Goal: Information Seeking & Learning: Check status

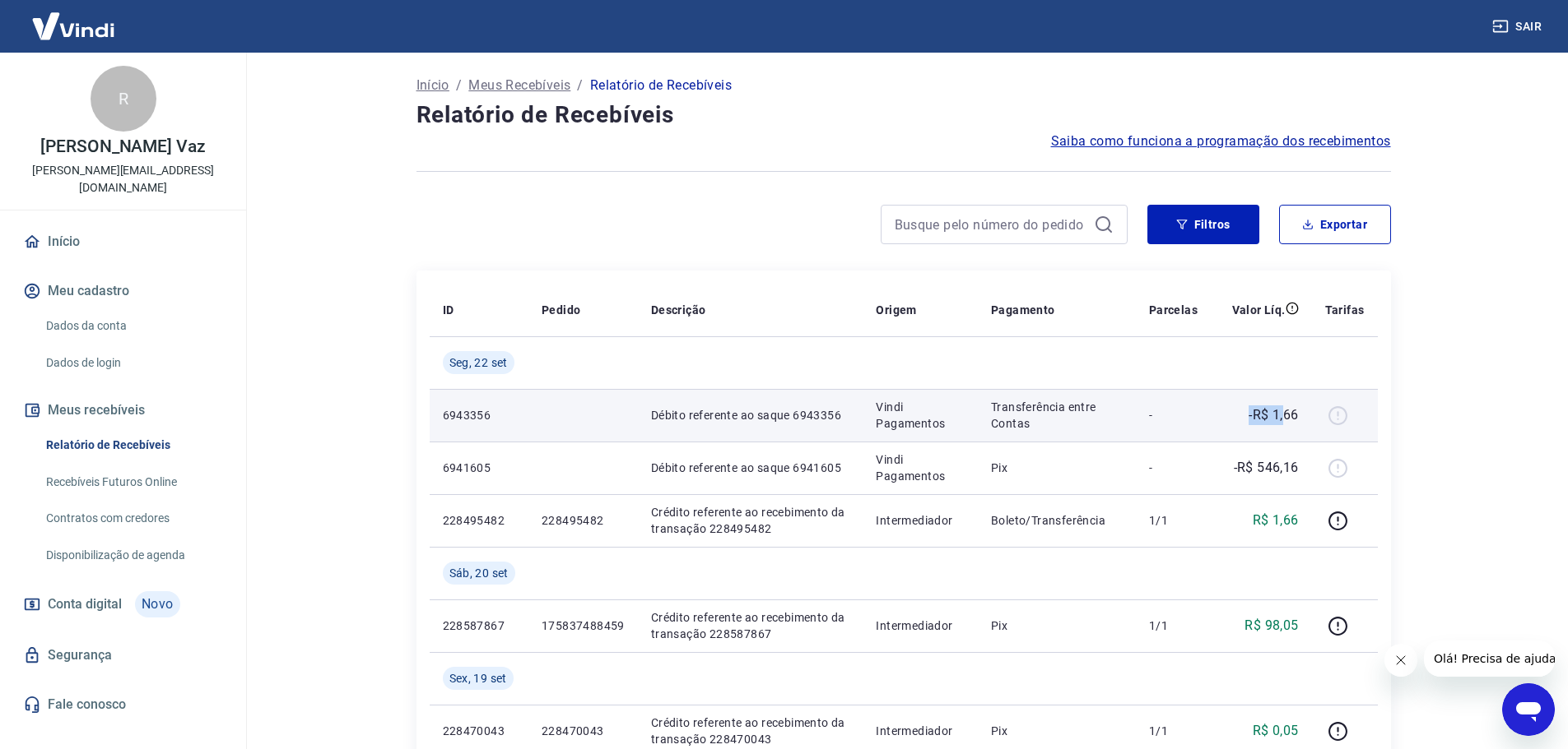
drag, startPoint x: 1286, startPoint y: 406, endPoint x: 1169, endPoint y: 409, distance: 117.0
click at [1169, 409] on tr "6943356 Débito referente ao saque 6943356 Vindi Pagamentos Transferência entre …" at bounding box center [903, 416] width 948 height 53
drag, startPoint x: 1291, startPoint y: 417, endPoint x: 1311, endPoint y: 414, distance: 20.2
click at [1292, 417] on p "-R$ 1,66" at bounding box center [1273, 415] width 50 height 19
drag, startPoint x: 1311, startPoint y: 414, endPoint x: 1197, endPoint y: 417, distance: 114.0
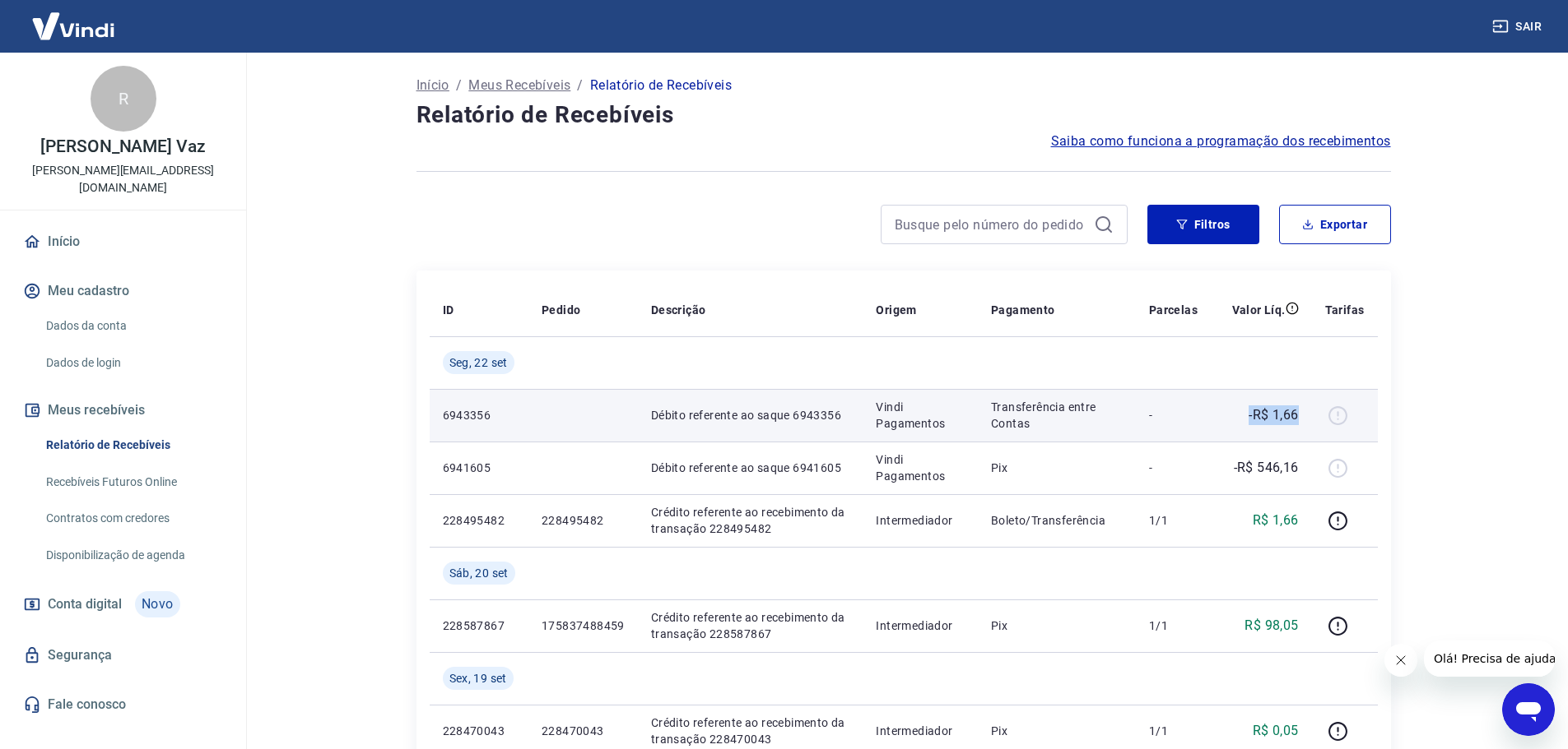
click at [1197, 417] on tr "6943356 Débito referente ao saque 6943356 Vindi Pagamentos Transferência entre …" at bounding box center [903, 416] width 948 height 53
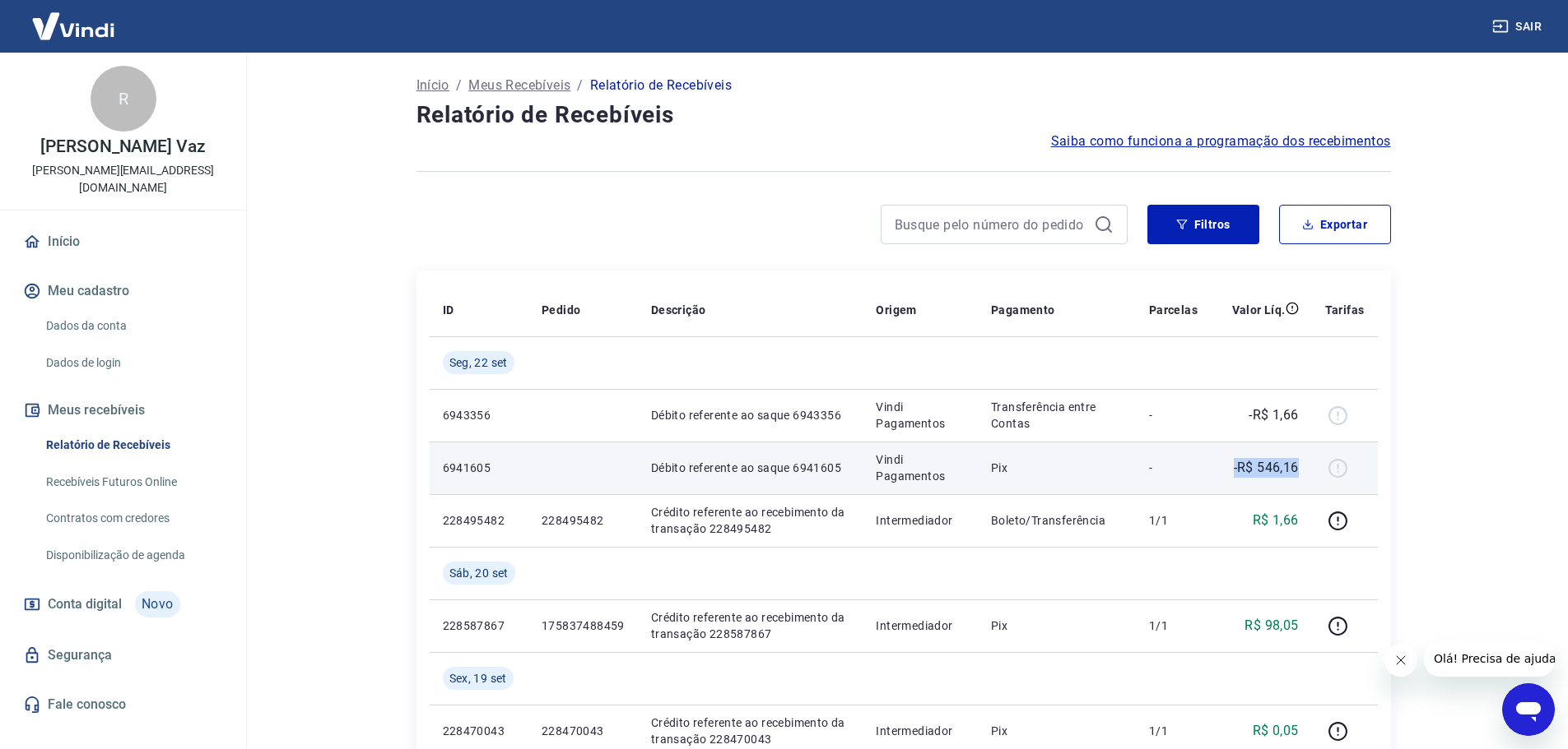
drag, startPoint x: 1303, startPoint y: 466, endPoint x: 1197, endPoint y: 466, distance: 106.0
click at [1197, 466] on tr "6941605 Débito referente ao saque 6941605 Vindi Pagamentos Pix - -R$ 546,16" at bounding box center [903, 468] width 948 height 53
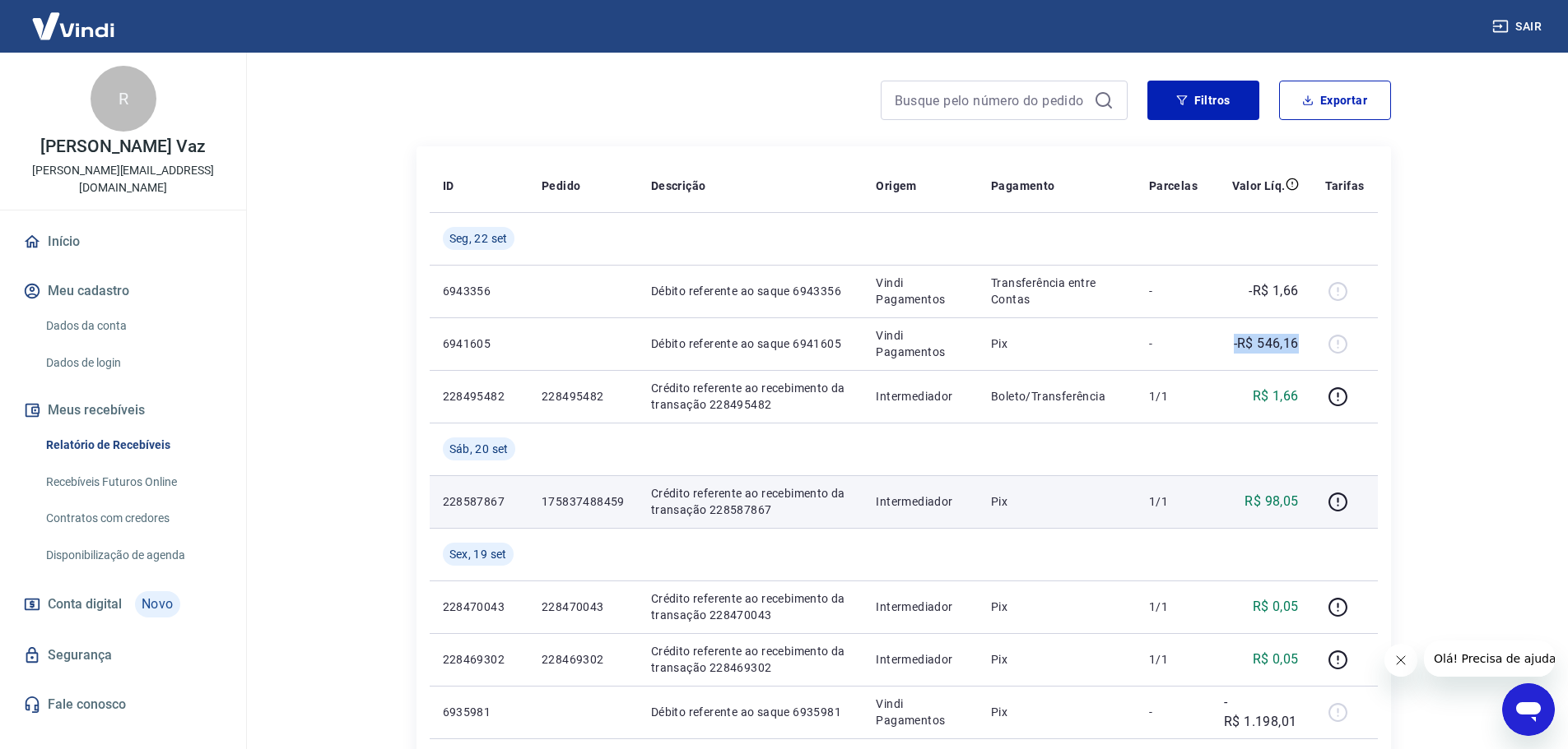
scroll to position [164, 0]
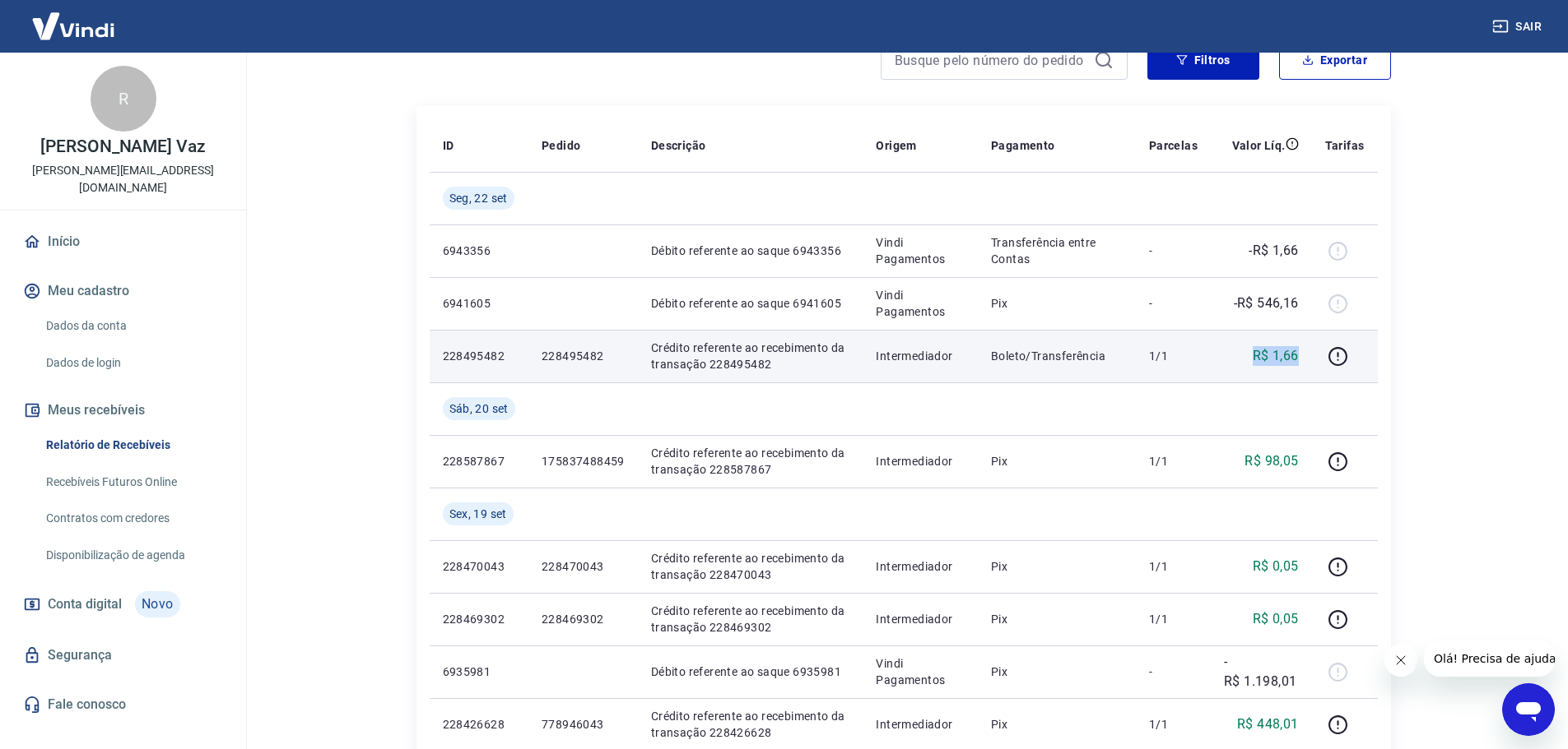
drag, startPoint x: 1299, startPoint y: 356, endPoint x: 1223, endPoint y: 359, distance: 76.1
click at [1223, 359] on td "R$ 1,66" at bounding box center [1261, 356] width 101 height 53
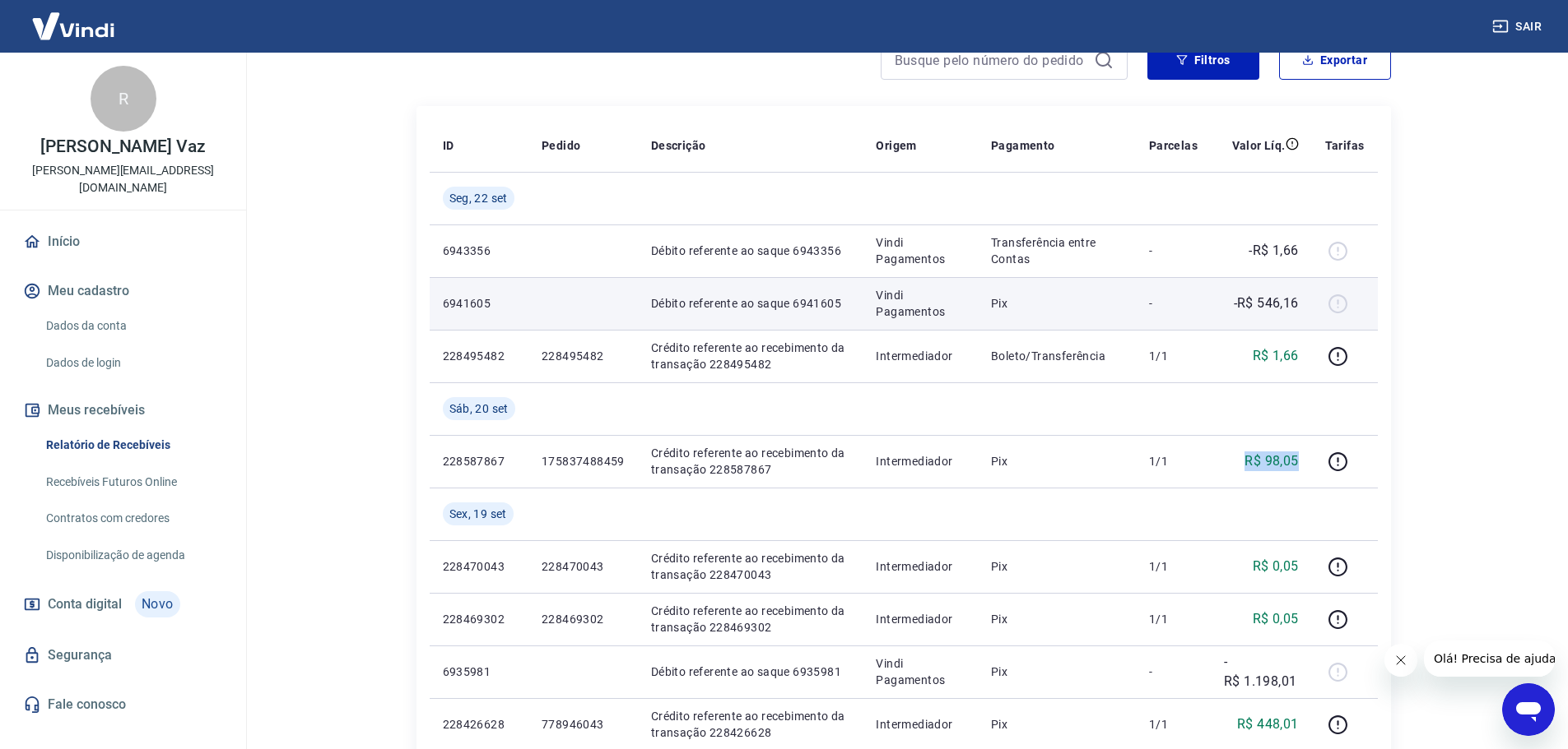
drag, startPoint x: 1309, startPoint y: 462, endPoint x: 1222, endPoint y: 305, distance: 179.5
click at [1202, 468] on tr "228587867 175837488459 Crédito referente ao recebimento da transação 228587867 …" at bounding box center [903, 462] width 948 height 53
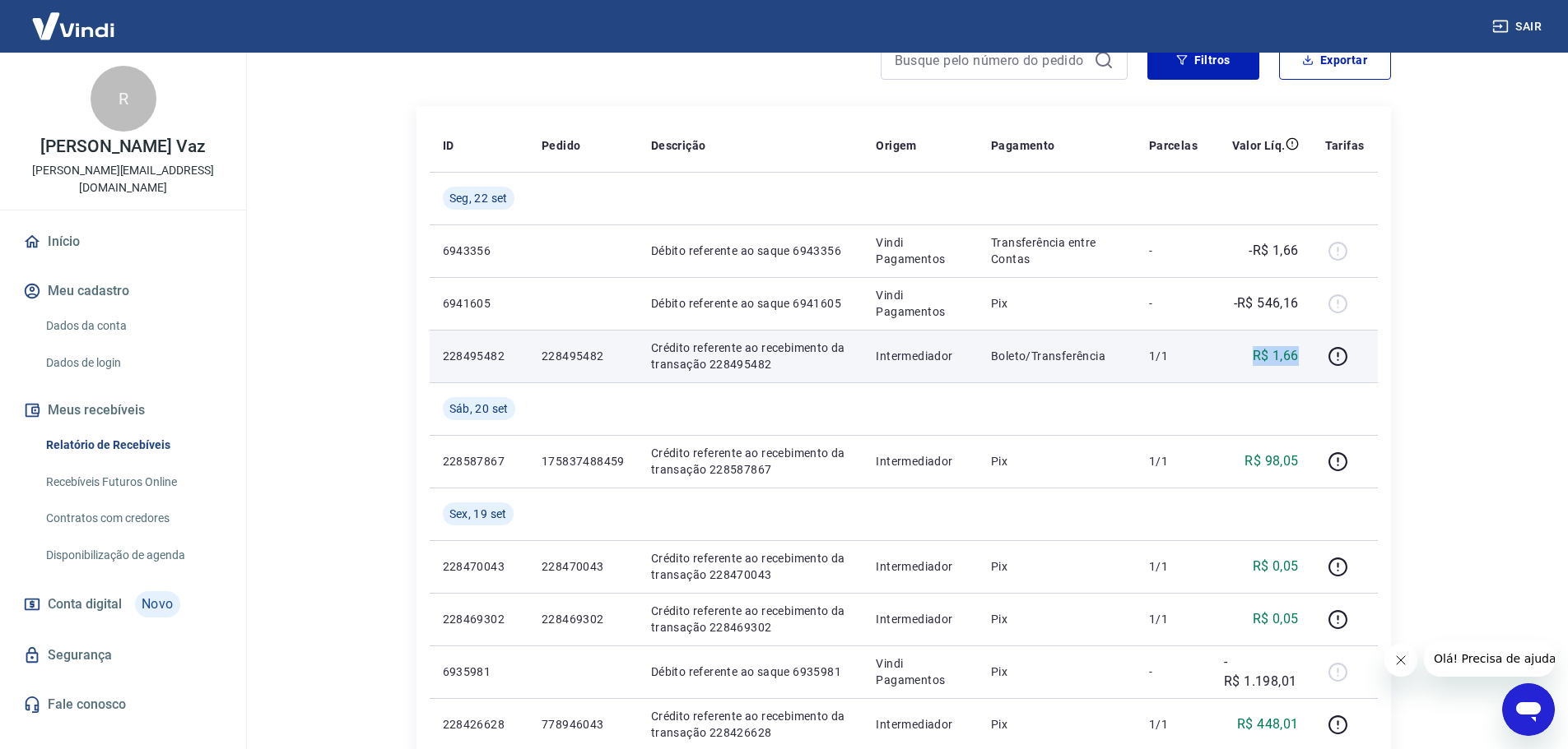
drag, startPoint x: 1303, startPoint y: 350, endPoint x: 1218, endPoint y: 349, distance: 85.0
click at [1217, 349] on td "R$ 1,66" at bounding box center [1261, 356] width 101 height 53
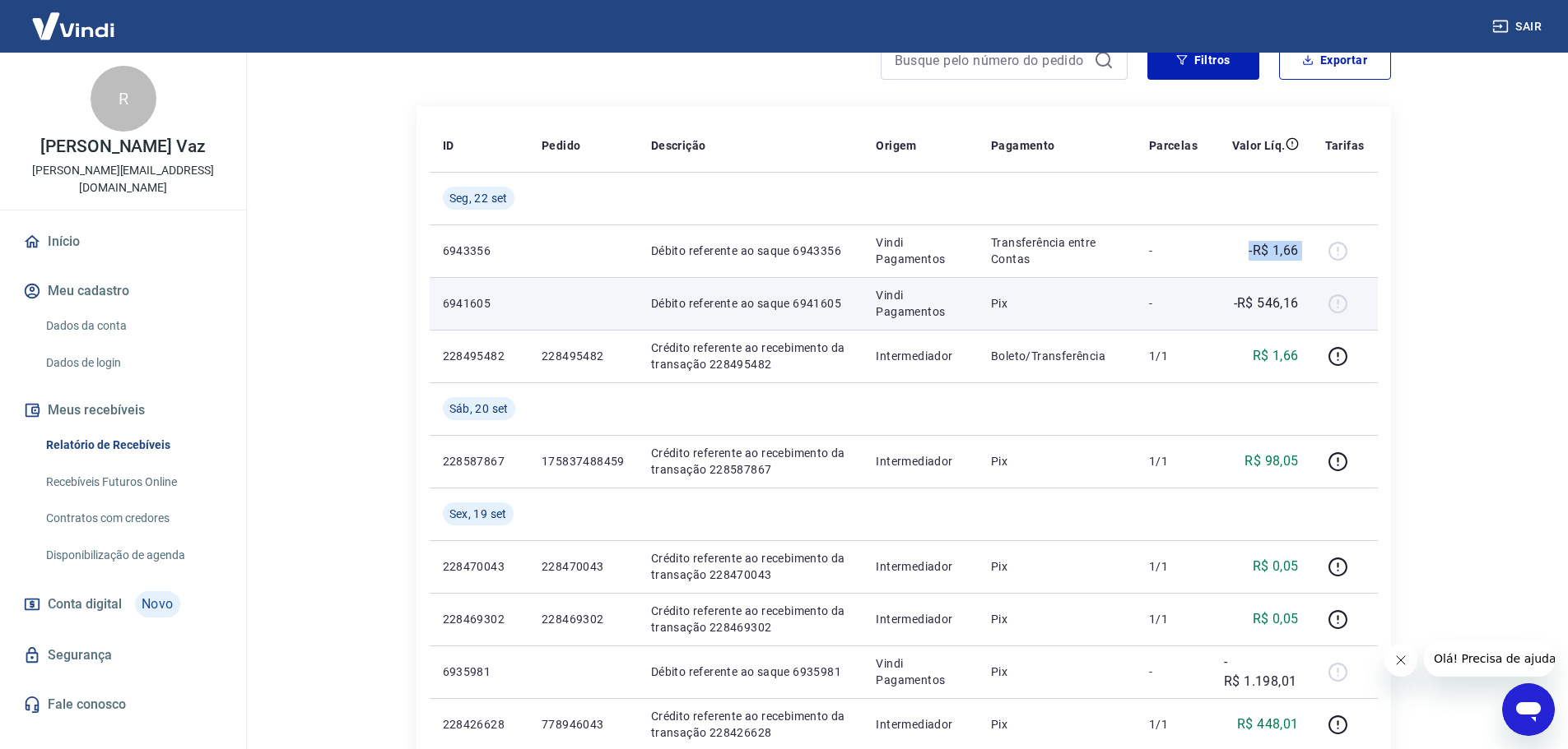
drag, startPoint x: 1248, startPoint y: 263, endPoint x: 1295, endPoint y: 321, distance: 74.7
click at [1319, 261] on tr "6943356 Débito referente ao saque 6943356 Vindi Pagamentos Transferência entre …" at bounding box center [903, 251] width 948 height 53
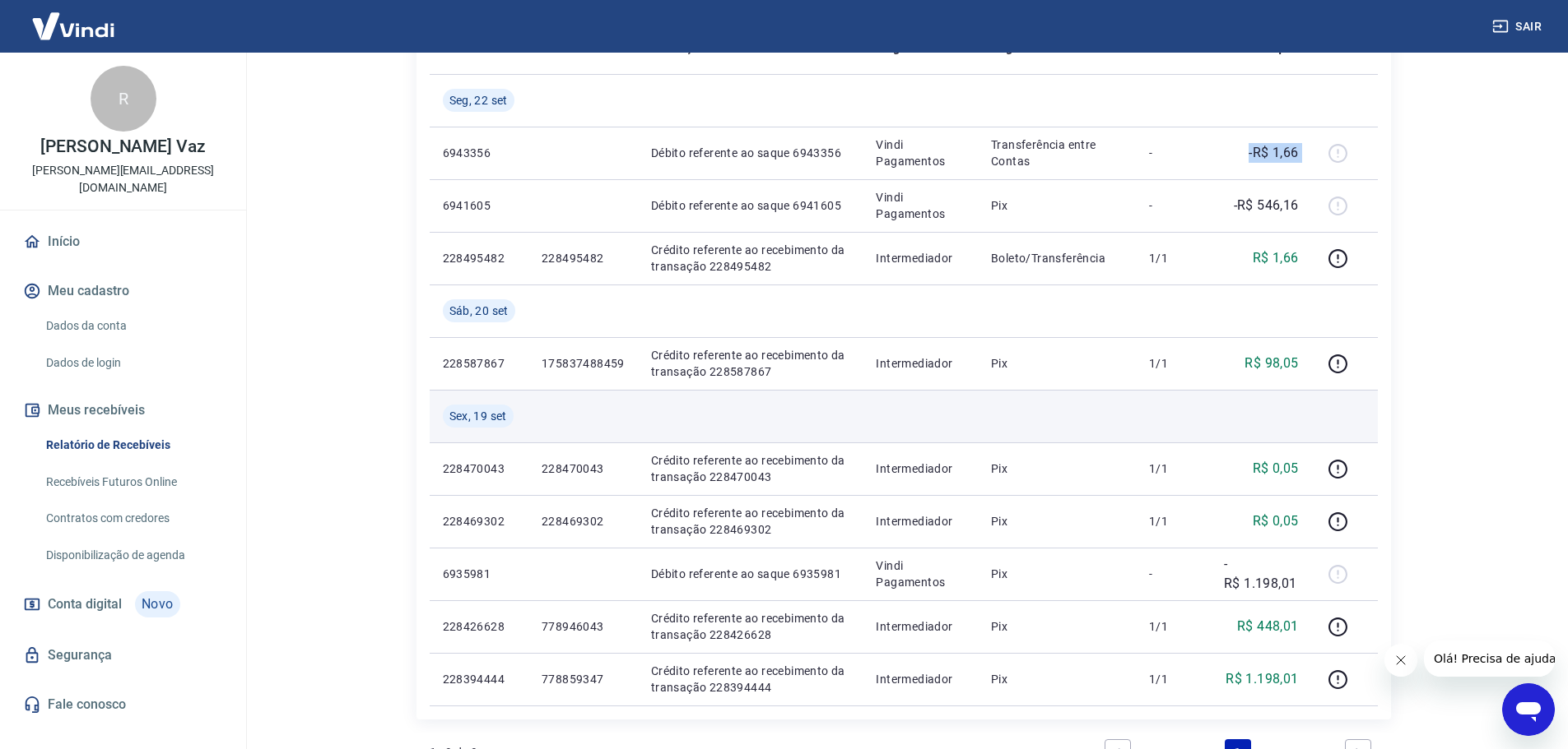
scroll to position [274, 0]
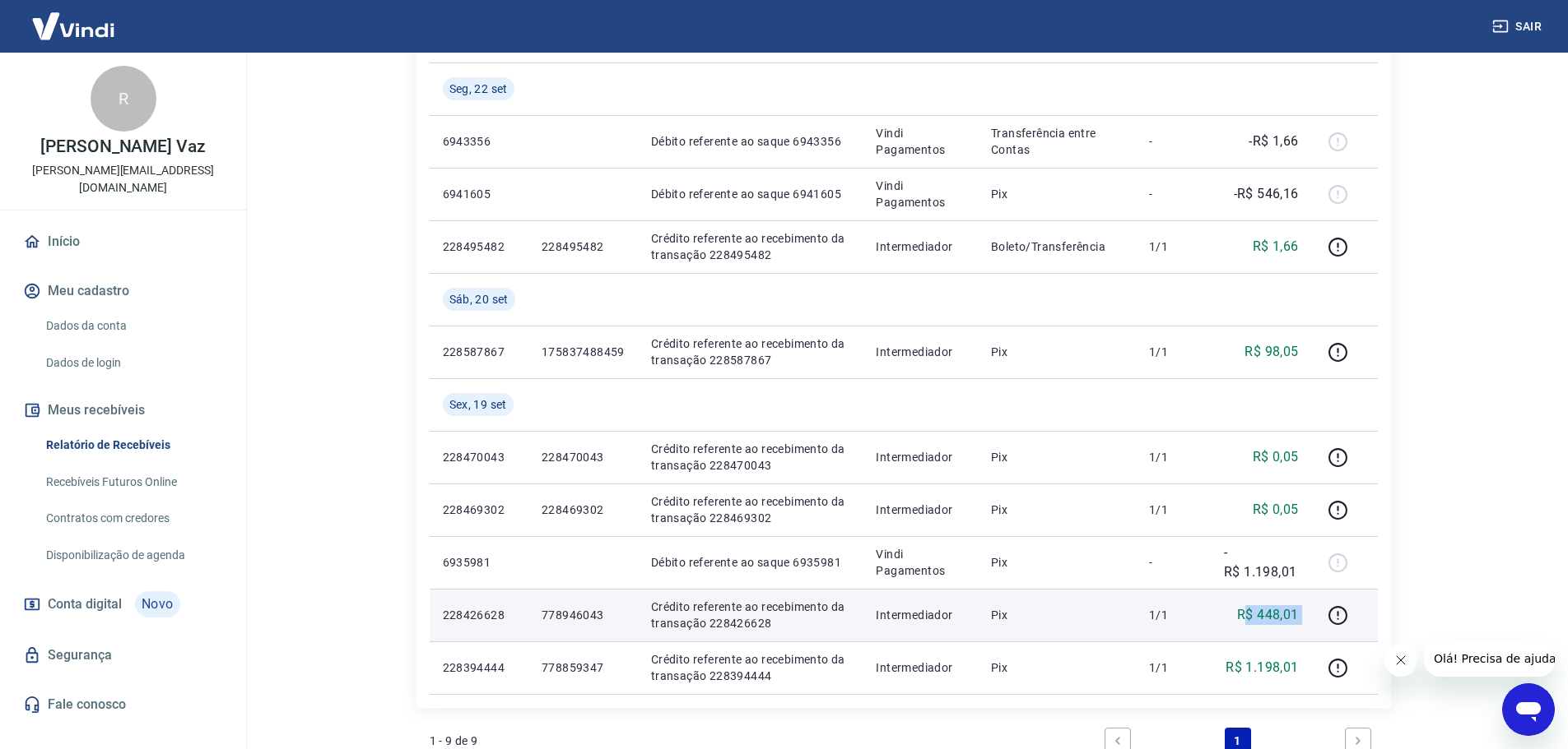
drag, startPoint x: 1249, startPoint y: 616, endPoint x: 1318, endPoint y: 617, distance: 69.0
click at [1318, 617] on tr "228426628 778946043 Crédito referente ao recebimento da transação 228426628 Int…" at bounding box center [903, 615] width 948 height 53
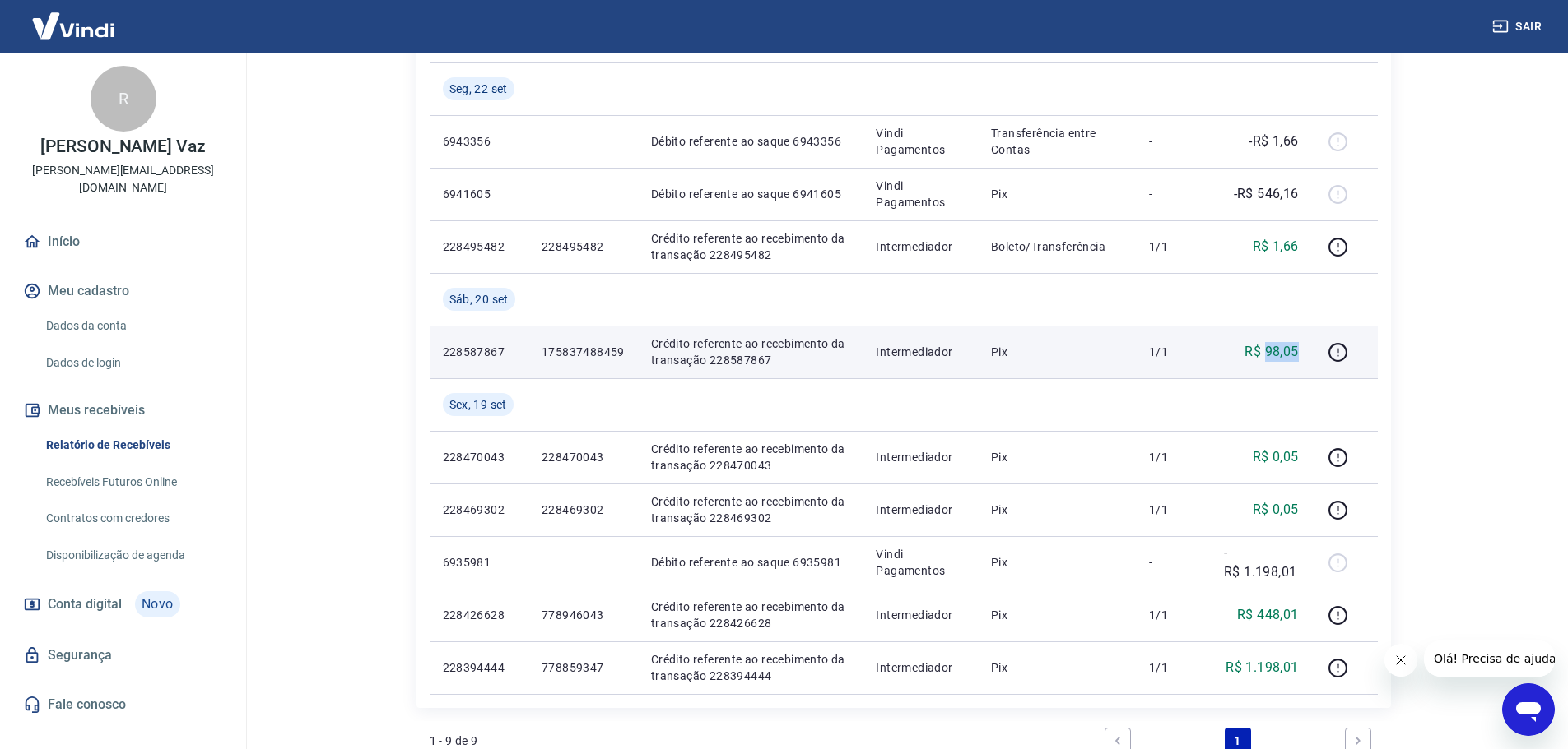
drag, startPoint x: 1264, startPoint y: 351, endPoint x: 1303, endPoint y: 353, distance: 39.1
click at [1303, 353] on td "R$ 98,05" at bounding box center [1261, 352] width 101 height 53
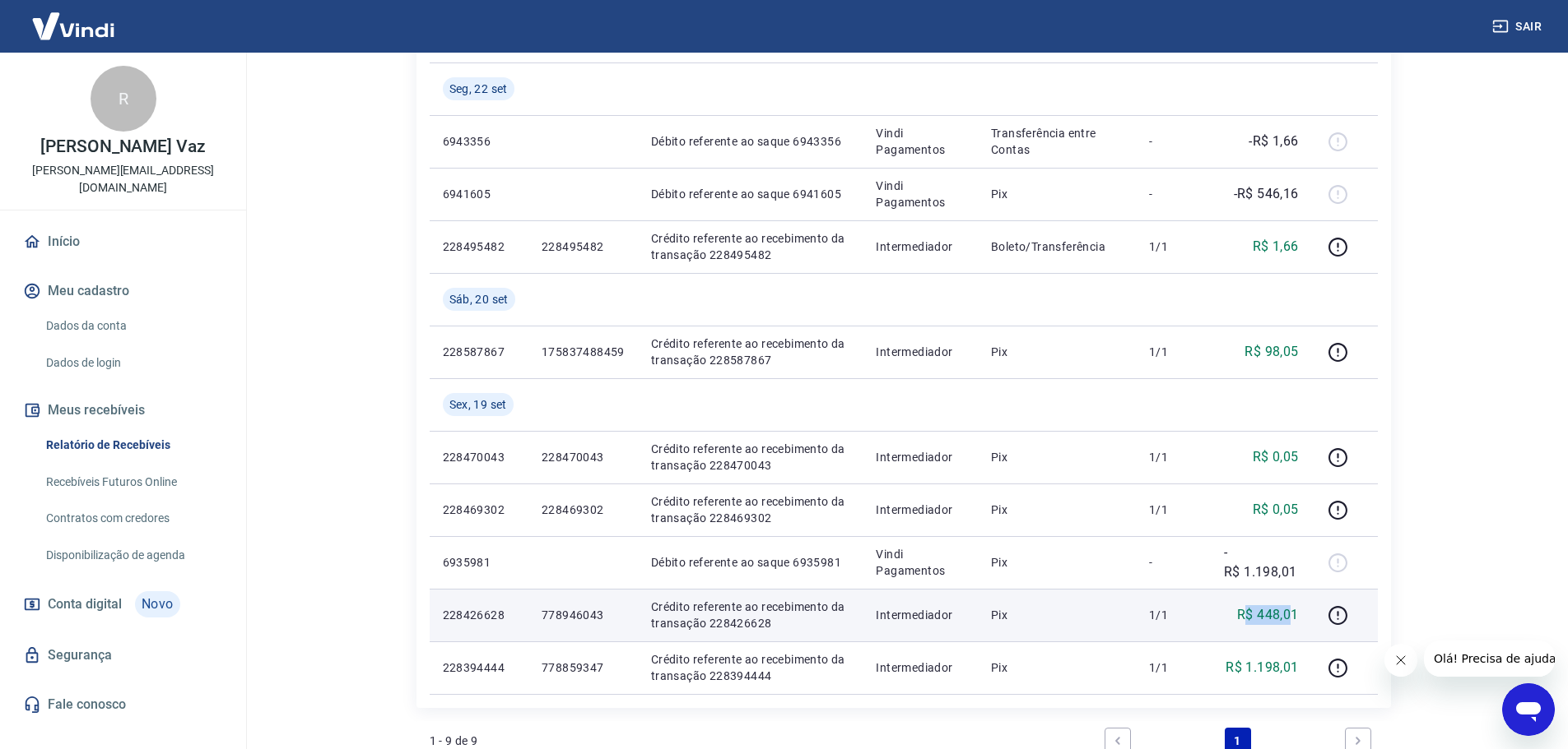
drag, startPoint x: 1249, startPoint y: 608, endPoint x: 1293, endPoint y: 612, distance: 44.2
click at [1293, 612] on p "R$ 448,01" at bounding box center [1268, 615] width 62 height 19
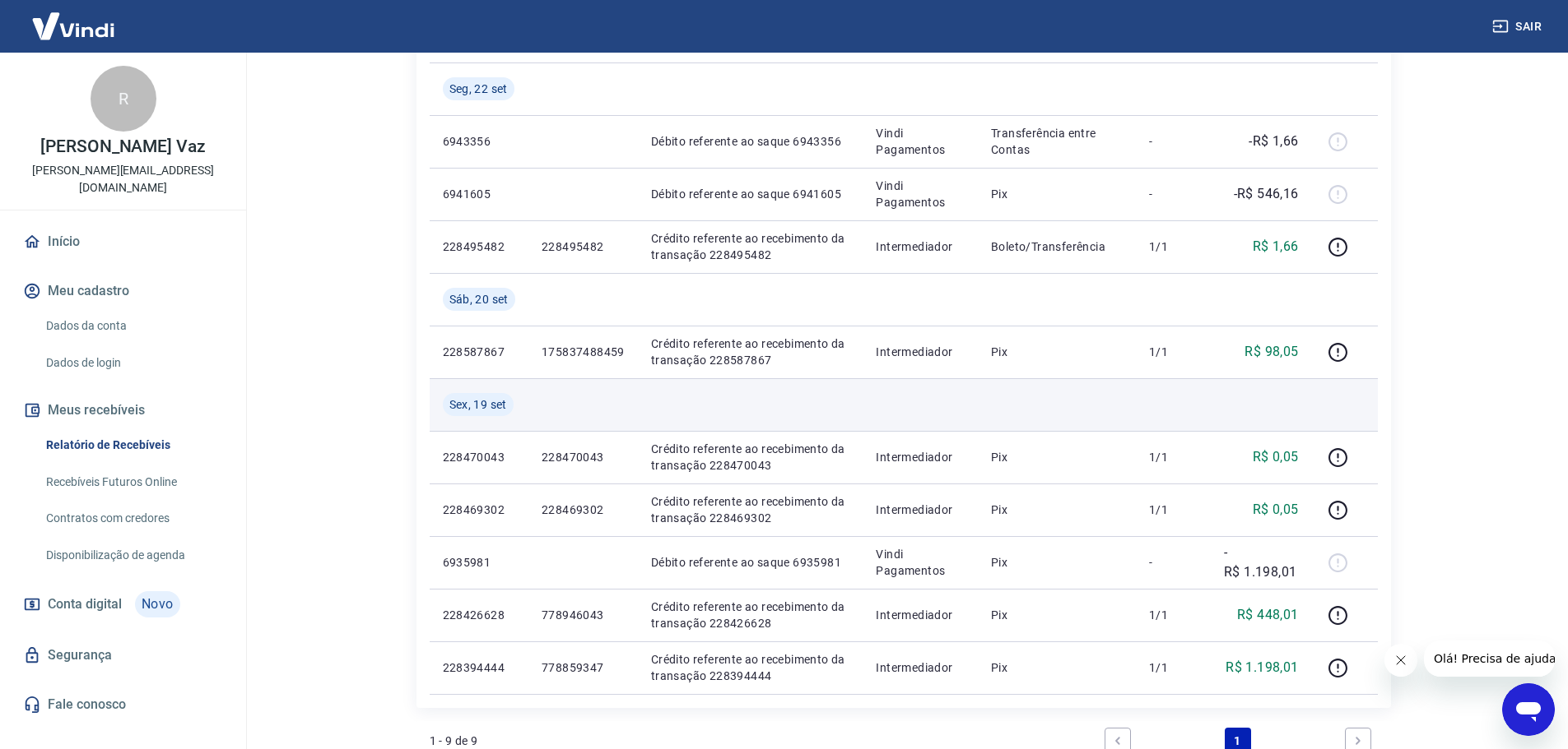
click at [1303, 405] on td at bounding box center [1261, 405] width 101 height 53
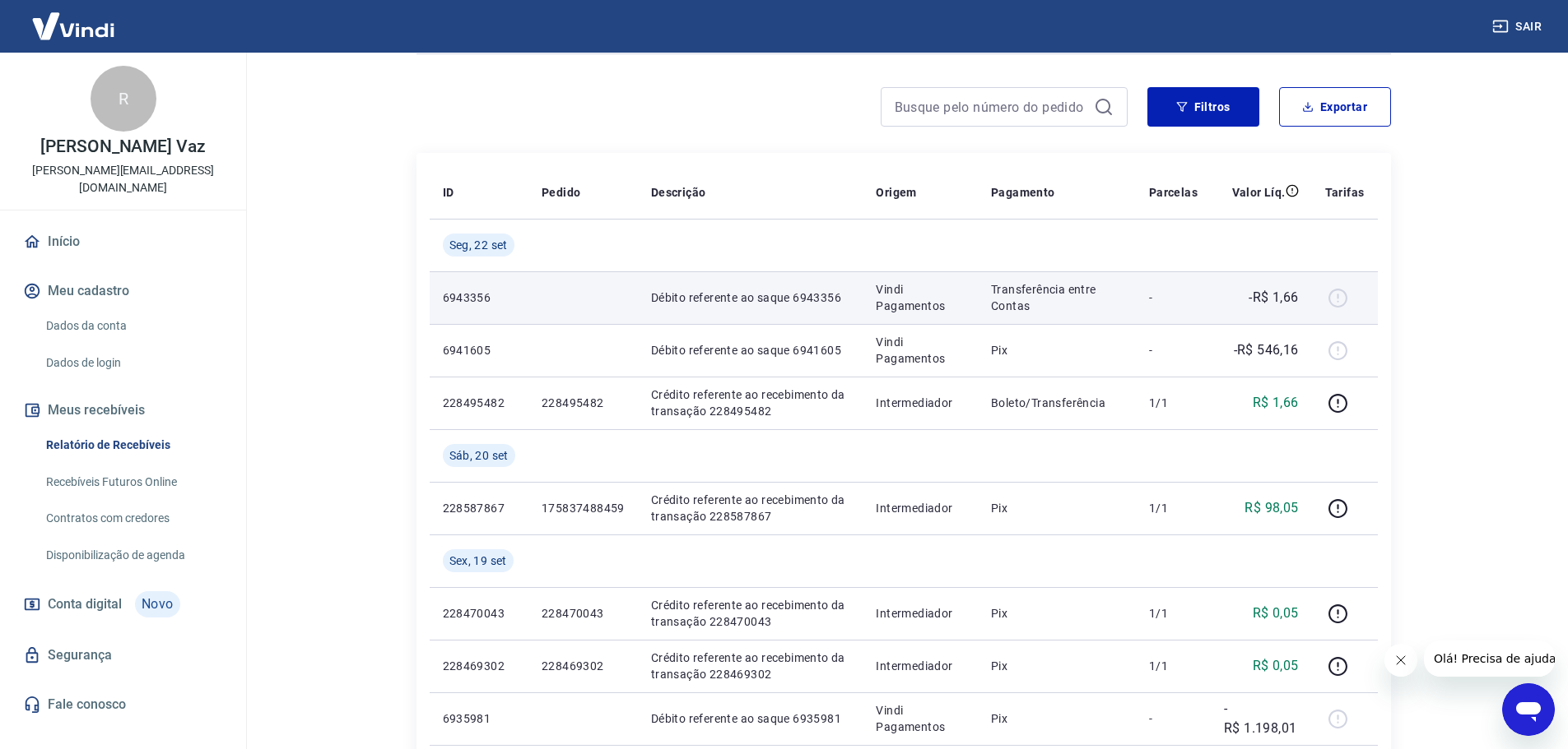
scroll to position [110, 0]
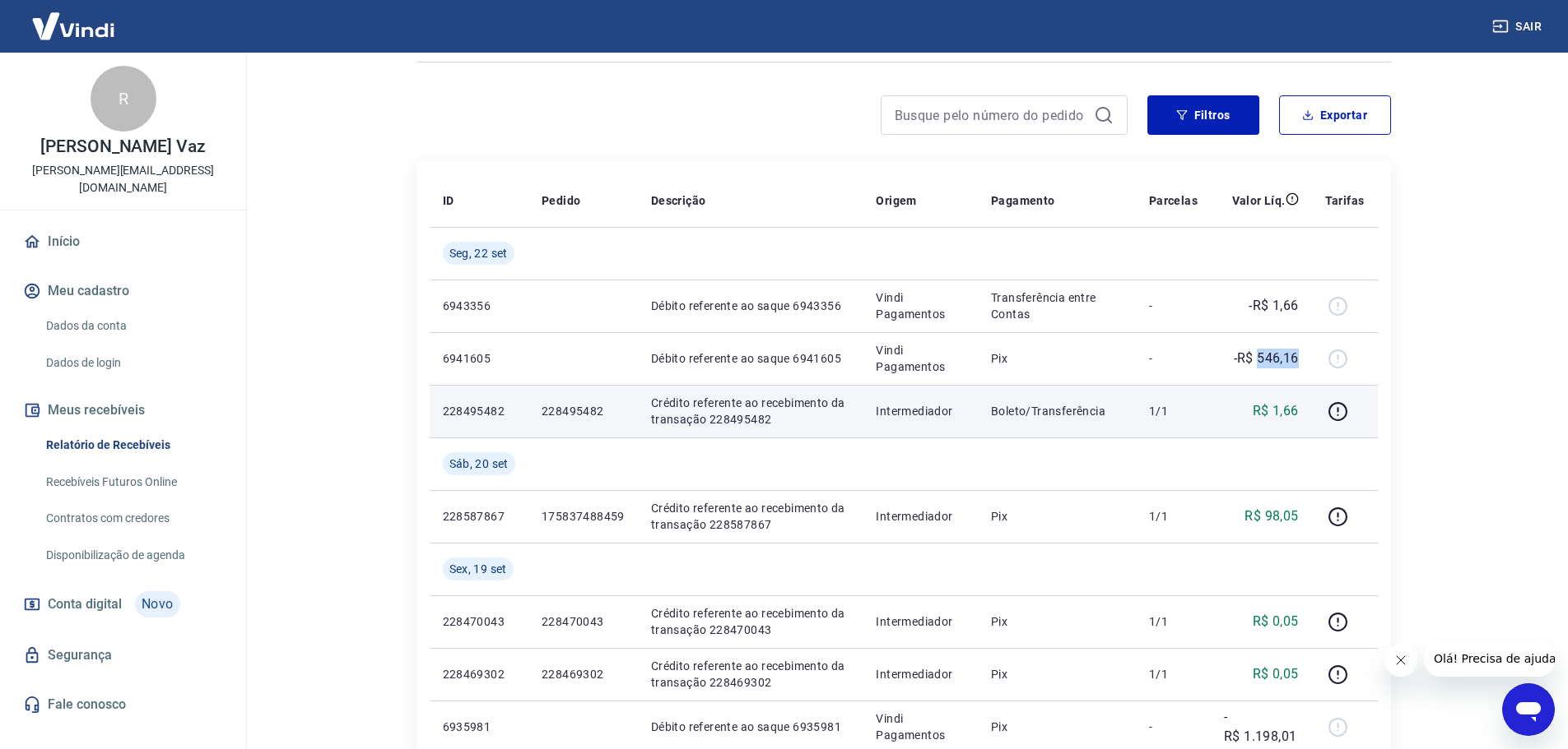
drag, startPoint x: 1272, startPoint y: 364, endPoint x: 1274, endPoint y: 412, distance: 48.0
click at [1312, 364] on tr "6941605 Débito referente ao saque 6941605 Vindi Pagamentos Pix - -R$ 546,16" at bounding box center [903, 359] width 948 height 53
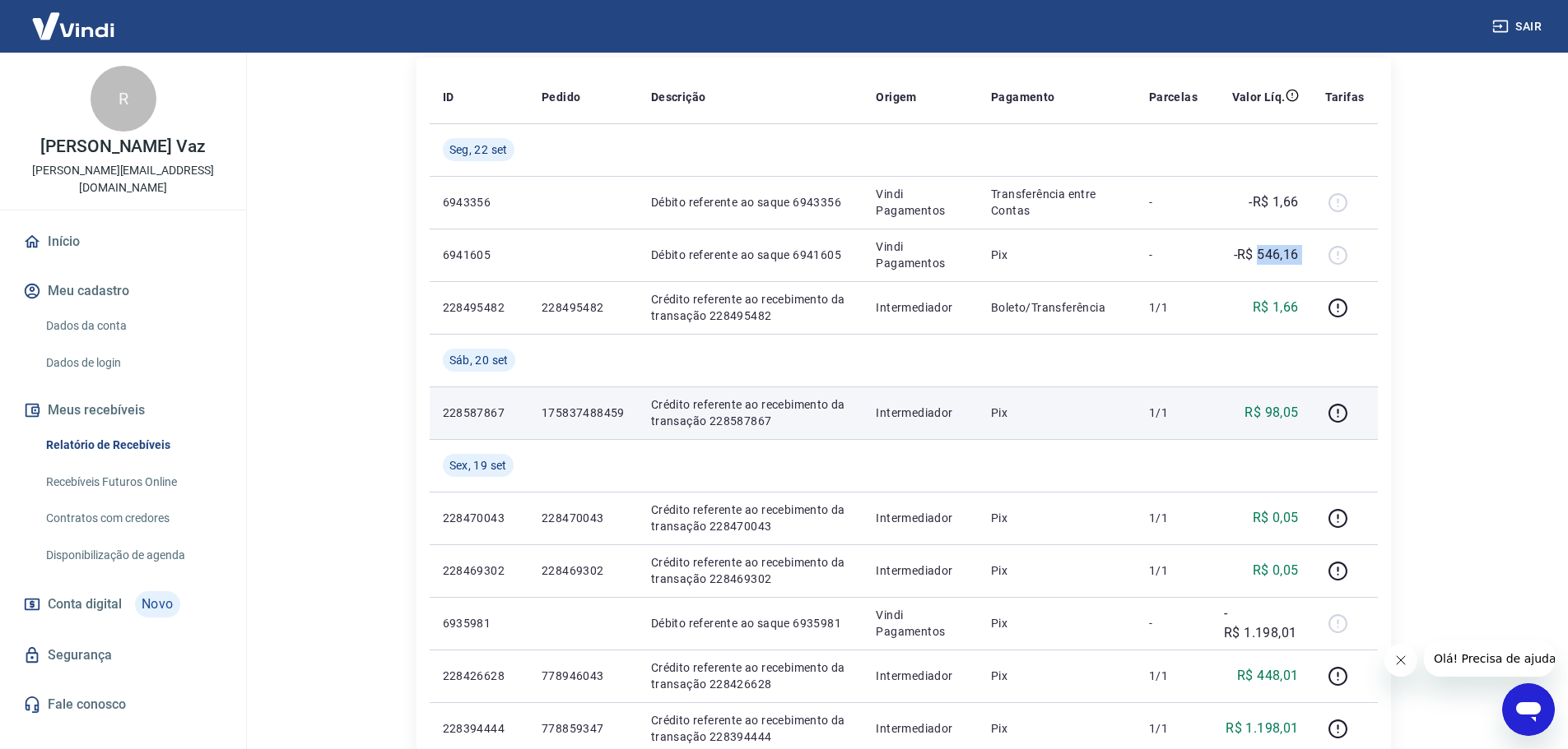
scroll to position [274, 0]
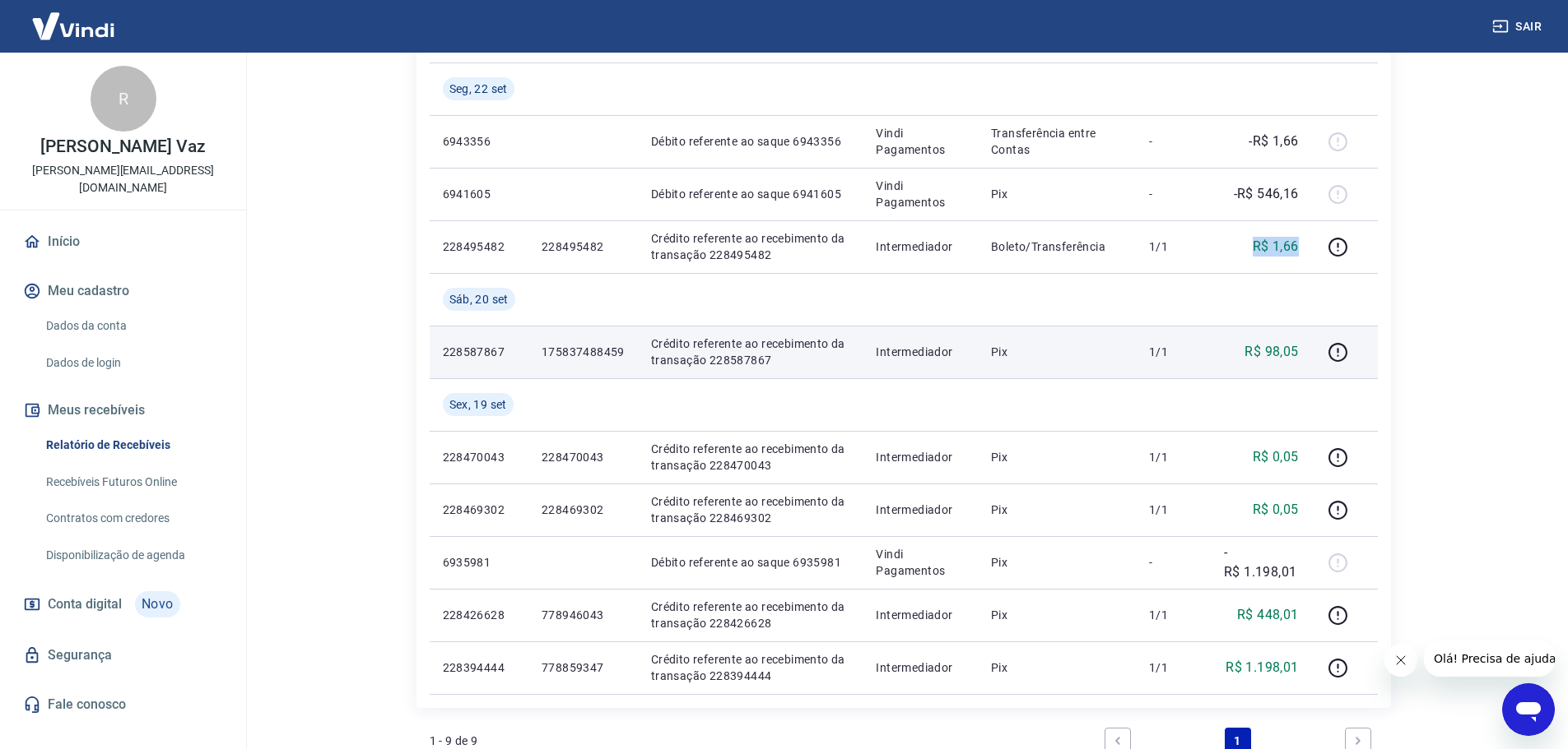
drag, startPoint x: 1254, startPoint y: 245, endPoint x: 1279, endPoint y: 327, distance: 85.7
click at [1304, 248] on td "R$ 1,66" at bounding box center [1261, 247] width 101 height 53
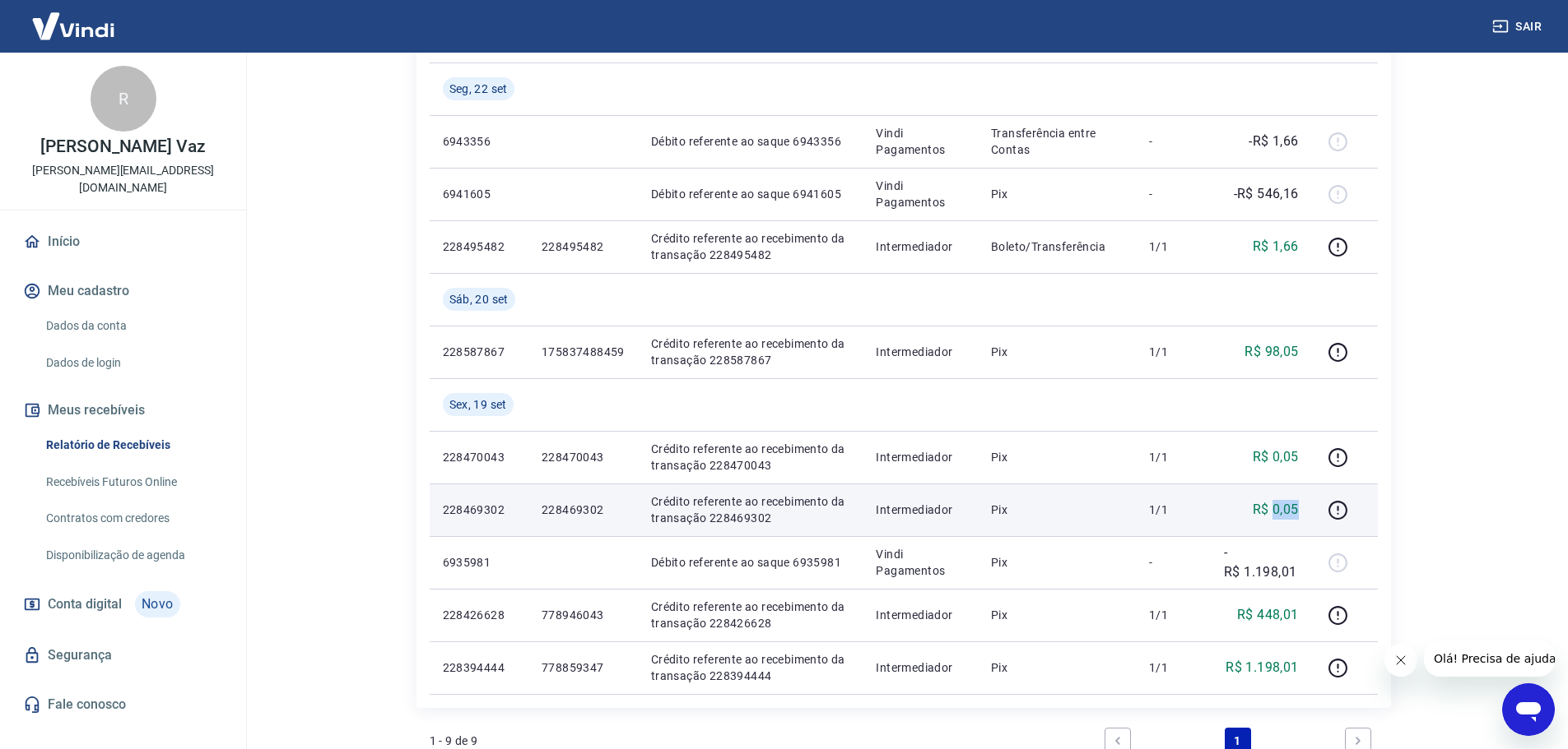
drag, startPoint x: 1281, startPoint y: 517, endPoint x: 1303, endPoint y: 505, distance: 25.1
click at [1303, 515] on td "R$ 0,05" at bounding box center [1261, 510] width 101 height 53
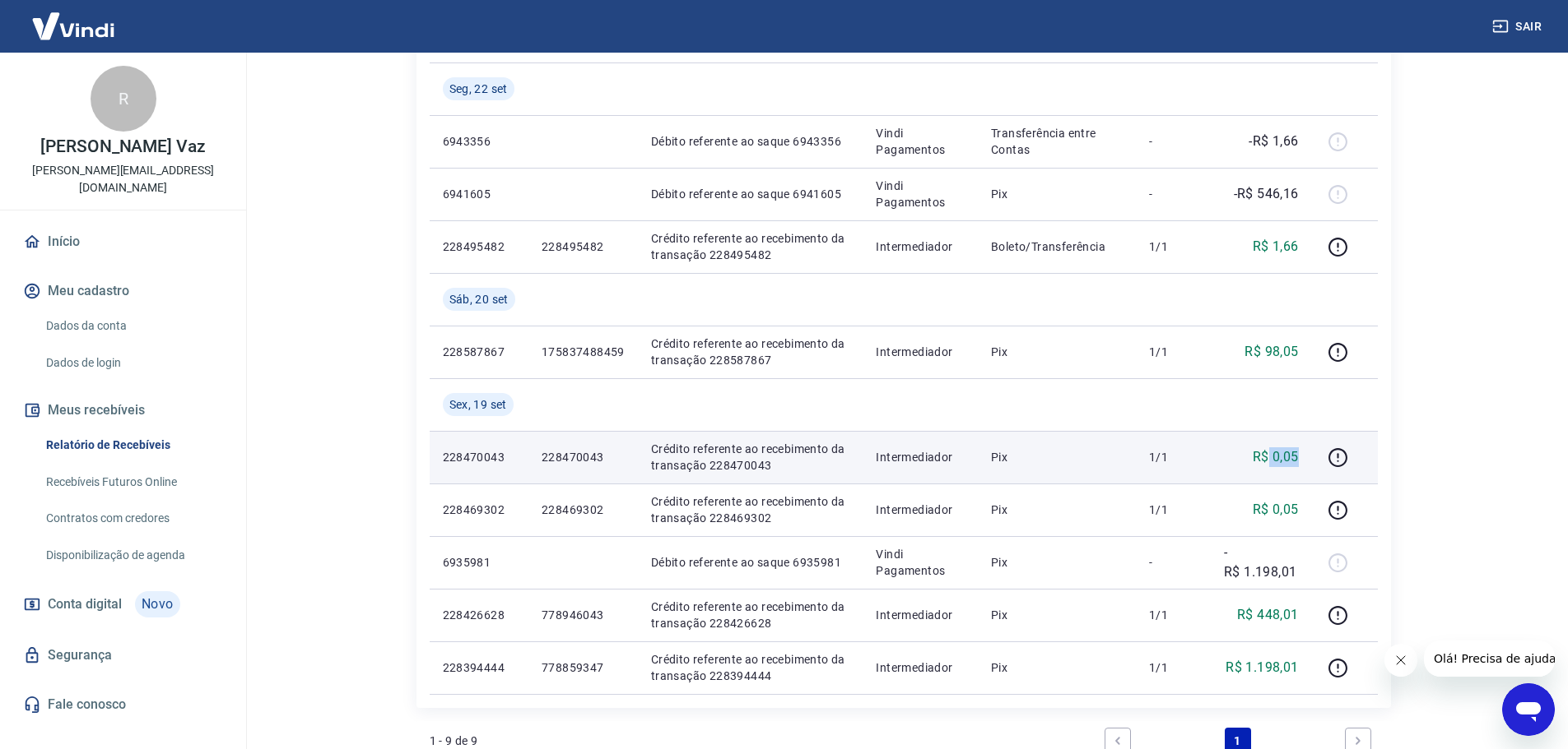
drag, startPoint x: 1279, startPoint y: 455, endPoint x: 1300, endPoint y: 448, distance: 22.1
click at [1300, 453] on td "R$ 0,05" at bounding box center [1261, 457] width 101 height 53
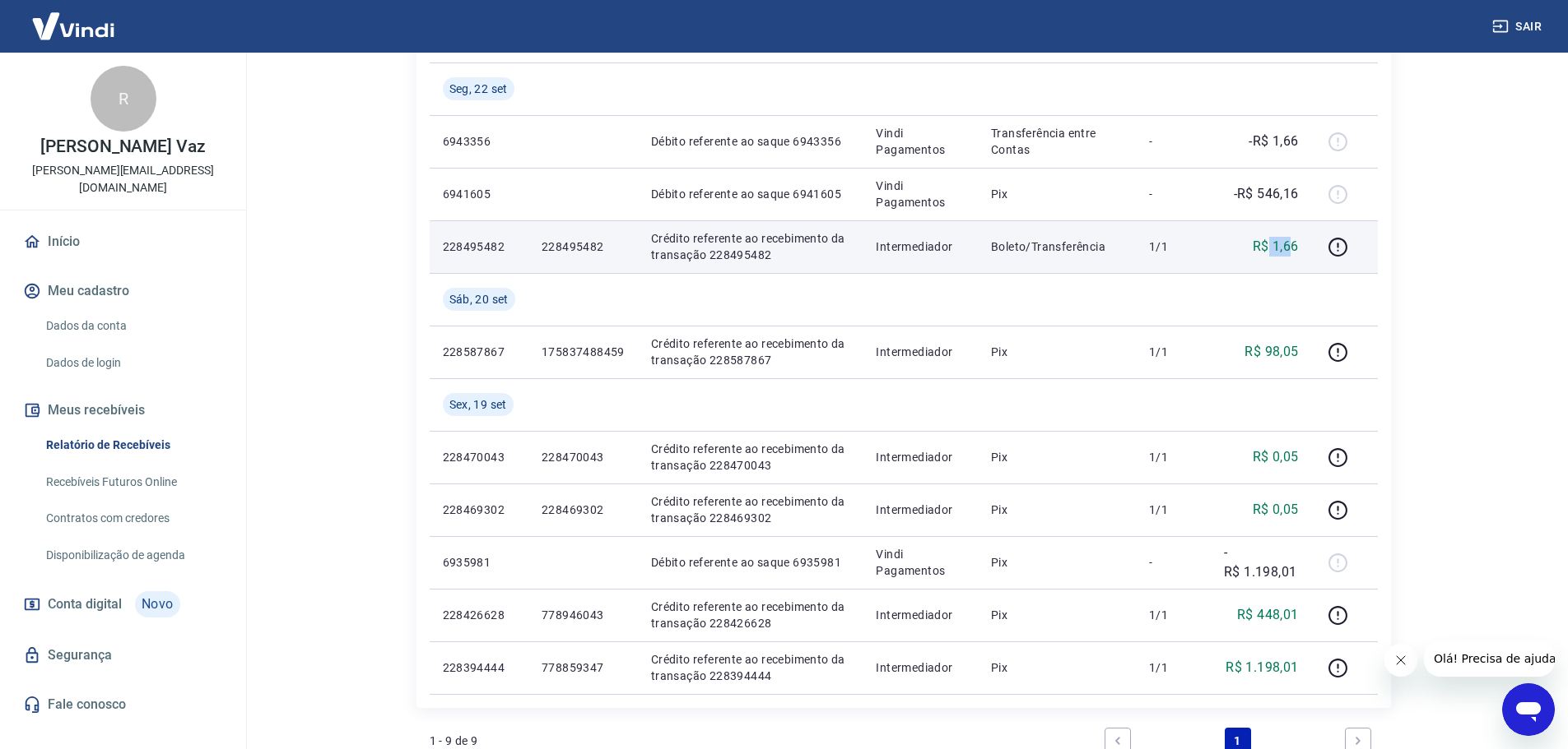
drag, startPoint x: 1282, startPoint y: 242, endPoint x: 1298, endPoint y: 243, distance: 16.0
click at [1297, 243] on p "R$ 1,66" at bounding box center [1275, 247] width 46 height 19
